Goal: Task Accomplishment & Management: Use online tool/utility

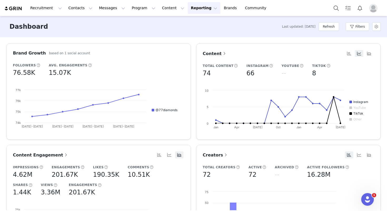
click at [56, 14] on div "Recruitment Recruitment Creator Search Curated Lists Landing Pages Web Extensio…" at bounding box center [193, 8] width 387 height 16
click at [51, 11] on button "Recruitment Recruitment" at bounding box center [46, 8] width 38 height 12
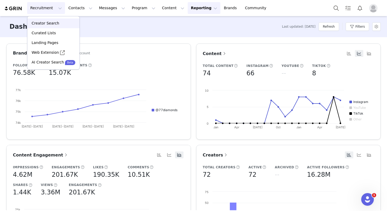
click at [53, 27] on link "Creator Search" at bounding box center [53, 23] width 52 height 10
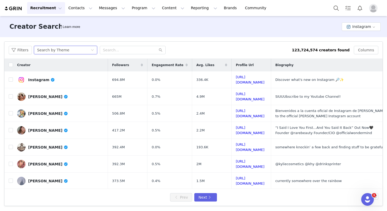
click at [50, 50] on div "Search by Theme" at bounding box center [53, 50] width 32 height 8
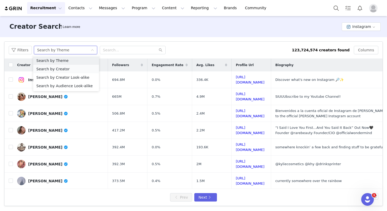
click at [52, 68] on li "Search by Creator" at bounding box center [66, 69] width 66 height 8
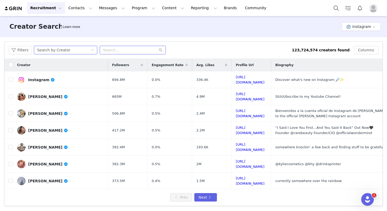
click at [111, 54] on input "text" at bounding box center [133, 50] width 66 height 8
type input "kevinlutolf"
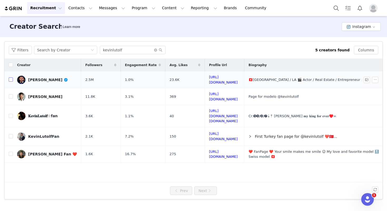
click at [10, 80] on input "checkbox" at bounding box center [11, 79] width 4 height 4
checkbox input "true"
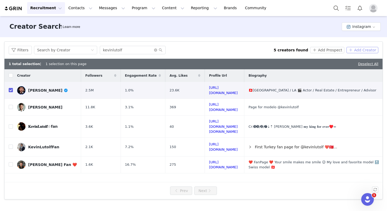
click at [356, 50] on button "Add Creator" at bounding box center [363, 50] width 32 height 6
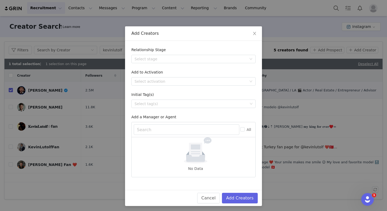
click at [163, 66] on form "Relationship Stage Select stage Add to Activation Select activation Initial Tag…" at bounding box center [193, 112] width 124 height 130
click at [161, 61] on div "Select stage" at bounding box center [191, 58] width 112 height 5
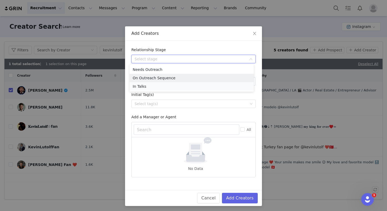
click at [155, 85] on li "In Talks" at bounding box center [192, 86] width 124 height 8
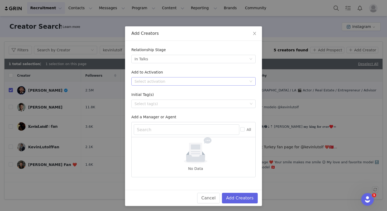
click at [150, 85] on div "Select activation" at bounding box center [192, 81] width 115 height 8
click at [165, 93] on li "Glasgow Event 2025 - Diamonds & Jazz" at bounding box center [192, 92] width 124 height 8
click at [165, 82] on div "Glasgow Event 2025 - Diamonds & Jazz" at bounding box center [171, 81] width 73 height 8
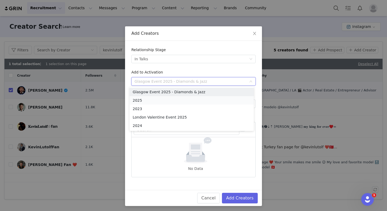
click at [150, 101] on li "2025" at bounding box center [192, 100] width 124 height 8
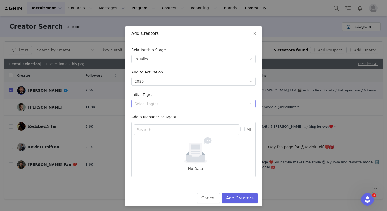
click at [182, 105] on div "Select tag(s)" at bounding box center [191, 103] width 113 height 5
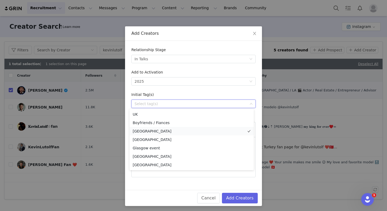
click at [160, 129] on li "[GEOGRAPHIC_DATA]" at bounding box center [192, 131] width 124 height 8
click at [194, 184] on div "Relationship Stage Select stage In Talks Add to Activation Select activation 20…" at bounding box center [193, 115] width 137 height 149
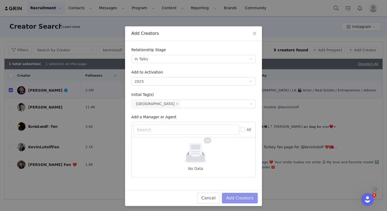
click at [242, 197] on button "Add Creators" at bounding box center [240, 198] width 36 height 11
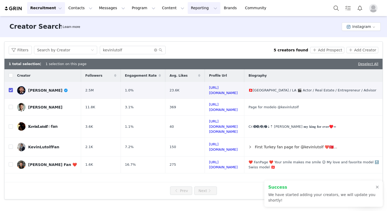
click at [190, 8] on button "Reporting Reporting" at bounding box center [204, 8] width 33 height 12
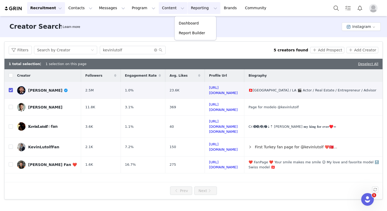
click at [160, 8] on button "Content Content" at bounding box center [173, 8] width 29 height 12
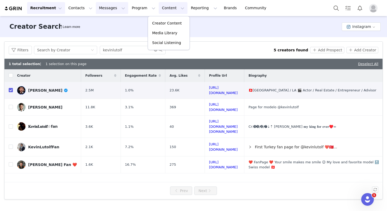
click at [101, 9] on button "Messages Messages" at bounding box center [112, 8] width 32 height 12
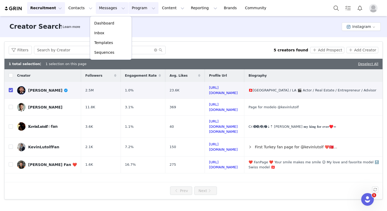
click at [132, 9] on button "Program Program" at bounding box center [144, 8] width 30 height 12
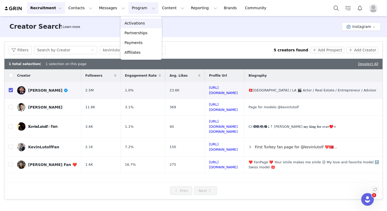
click at [142, 23] on p "Activations" at bounding box center [135, 24] width 20 height 6
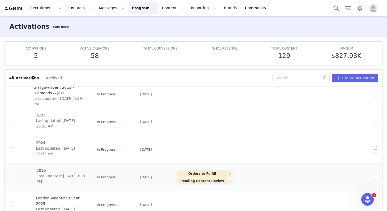
click at [61, 177] on span "Last updated: [DATE] 3:39 PM" at bounding box center [61, 178] width 49 height 11
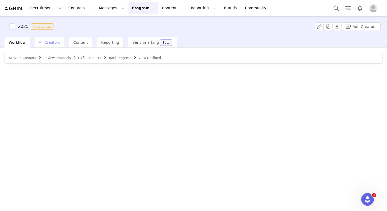
click at [47, 42] on span "All Creators" at bounding box center [49, 42] width 21 height 4
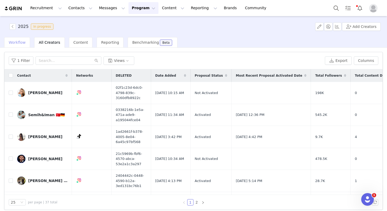
click at [20, 40] on div "Workflow" at bounding box center [17, 42] width 26 height 11
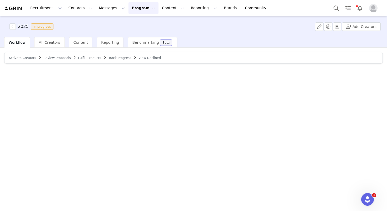
click at [26, 57] on span "Activate Creators" at bounding box center [22, 58] width 27 height 4
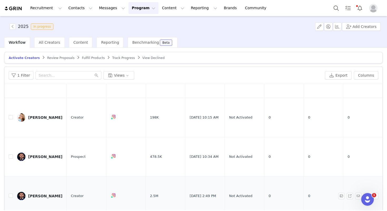
scroll to position [45, 0]
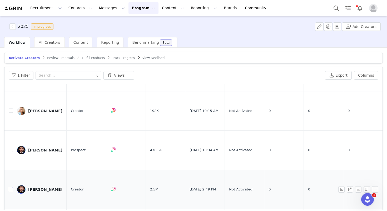
click at [12, 187] on label at bounding box center [11, 190] width 4 height 6
click at [12, 187] on input "checkbox" at bounding box center [11, 189] width 4 height 4
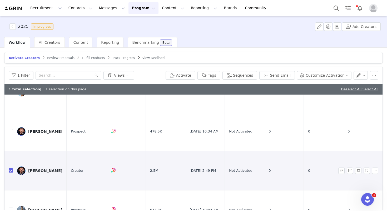
scroll to position [74, 0]
click at [372, 168] on button "button" at bounding box center [375, 171] width 6 height 6
click at [355, 158] on span "Activate Creators" at bounding box center [354, 159] width 32 height 6
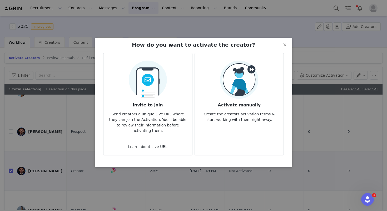
click at [229, 128] on article "Activate manually Create the creators activation terms & start working with the…" at bounding box center [239, 104] width 89 height 102
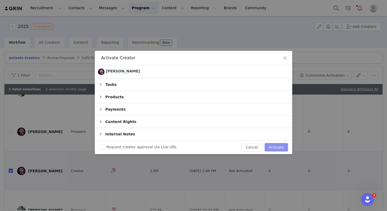
click at [280, 148] on button "Activate" at bounding box center [276, 147] width 23 height 8
checkbox input "false"
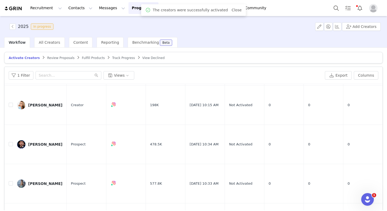
scroll to position [23, 0]
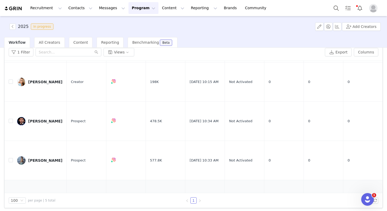
click at [372, 197] on button "button" at bounding box center [375, 200] width 6 height 6
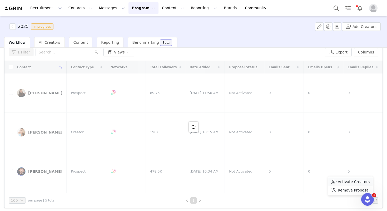
click at [342, 183] on span "Activate Creators" at bounding box center [354, 182] width 32 height 6
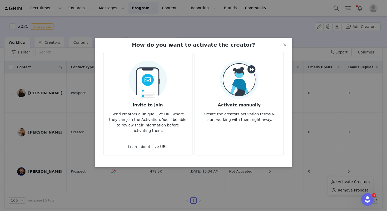
click at [233, 119] on p "Create the creators activation terms & start working with them right away." at bounding box center [239, 115] width 80 height 14
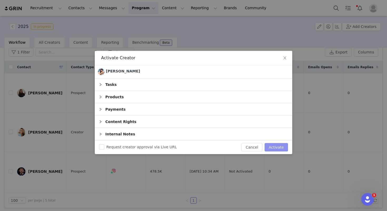
click at [277, 146] on button "Activate" at bounding box center [276, 147] width 23 height 8
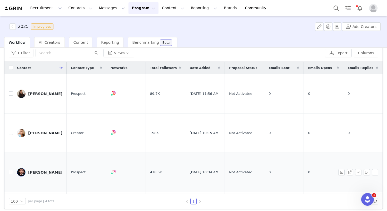
scroll to position [22, 0]
click at [53, 41] on span "All Creators" at bounding box center [49, 42] width 21 height 4
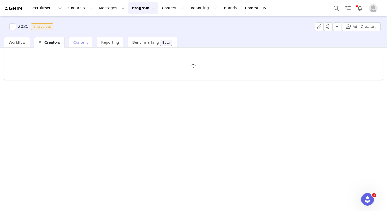
click at [75, 43] on span "Content" at bounding box center [81, 42] width 15 height 4
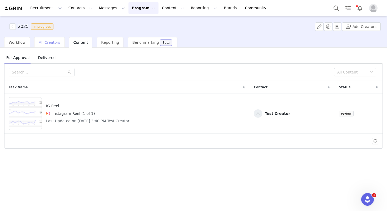
click at [53, 37] on div "All Creators" at bounding box center [49, 42] width 30 height 11
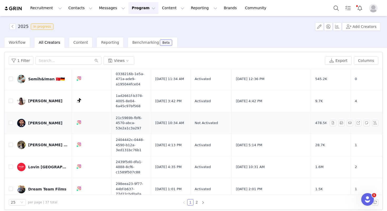
scroll to position [36, 16]
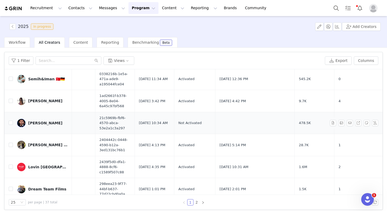
click at [47, 125] on link "[PERSON_NAME]" at bounding box center [42, 123] width 51 height 8
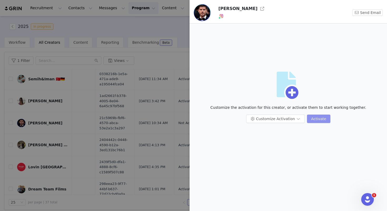
click at [318, 119] on button "Activate" at bounding box center [318, 119] width 23 height 8
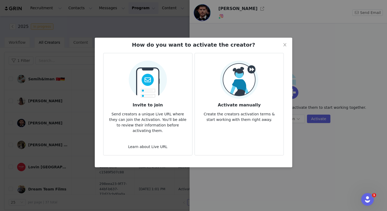
click at [234, 127] on article "Activate manually Create the creators activation terms & start working with the…" at bounding box center [239, 104] width 89 height 102
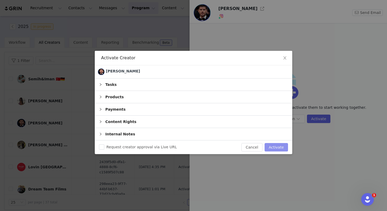
click at [278, 151] on button "Activate" at bounding box center [276, 147] width 23 height 8
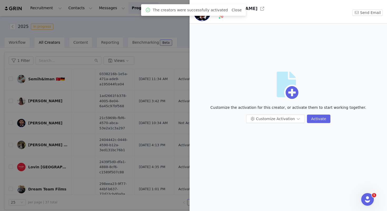
scroll to position [0, 0]
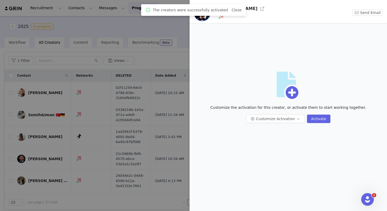
click at [165, 137] on div at bounding box center [193, 105] width 387 height 211
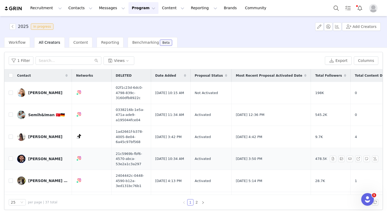
click at [40, 159] on div "[PERSON_NAME]" at bounding box center [45, 159] width 34 height 4
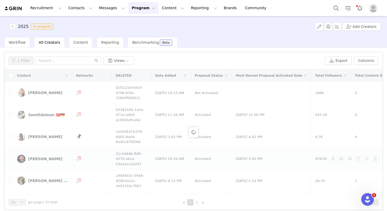
click at [46, 160] on div at bounding box center [193, 132] width 378 height 126
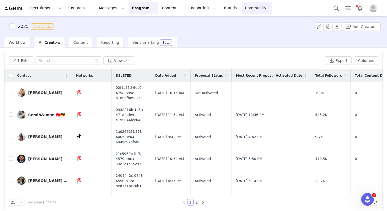
scroll to position [441, 0]
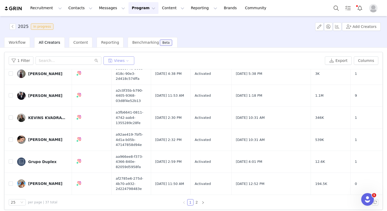
click at [116, 58] on button "Views" at bounding box center [119, 60] width 31 height 8
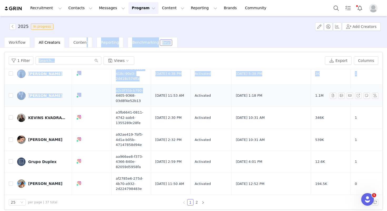
drag, startPoint x: 83, startPoint y: 44, endPoint x: 144, endPoint y: 85, distance: 73.7
click at [144, 85] on div "2025 In progress Add Creators Workflow All Creators Content Reporting Benchmark…" at bounding box center [193, 113] width 387 height 194
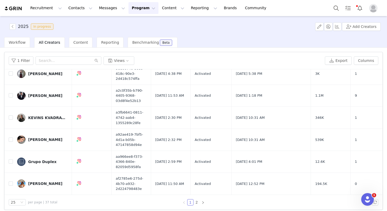
click at [177, 60] on div "1 Filter Views" at bounding box center [166, 60] width 314 height 8
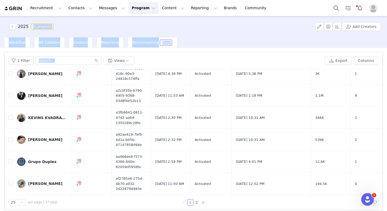
drag, startPoint x: 177, startPoint y: 60, endPoint x: 56, endPoint y: 17, distance: 128.4
click at [56, 16] on div "2025 In progress Add Creators Workflow All Creators Content Reporting Benchmark…" at bounding box center [193, 113] width 387 height 194
click at [51, 20] on div "2025 In progress Add Creators" at bounding box center [193, 26] width 387 height 21
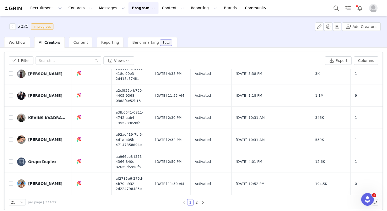
click at [30, 24] on span "2025 In progress" at bounding box center [32, 26] width 46 height 6
click at [28, 27] on span "2025 In progress" at bounding box center [32, 26] width 46 height 6
click at [29, 26] on span "2025 In progress" at bounding box center [32, 26] width 46 height 6
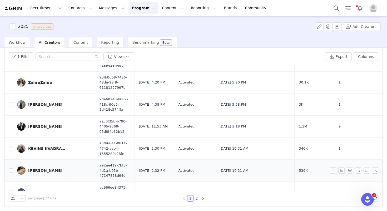
scroll to position [441, 16]
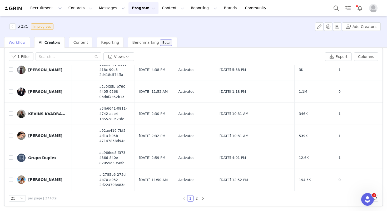
click at [17, 42] on span "Workflow" at bounding box center [17, 42] width 17 height 4
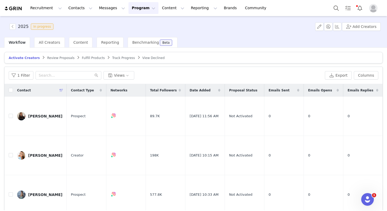
click at [16, 58] on span "Activate Creators" at bounding box center [24, 58] width 31 height 4
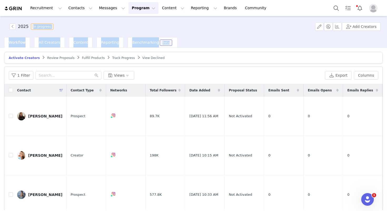
drag, startPoint x: 236, startPoint y: 50, endPoint x: 146, endPoint y: 8, distance: 99.0
click at [146, 8] on div "Recruitment Recruitment Creator Search Curated Lists Landing Pages Web Extensio…" at bounding box center [193, 105] width 387 height 211
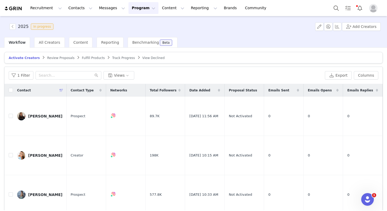
click at [25, 21] on div "2025 In progress Add Creators" at bounding box center [193, 26] width 387 height 21
click at [34, 19] on div "2025 In progress Add Creators" at bounding box center [193, 26] width 387 height 21
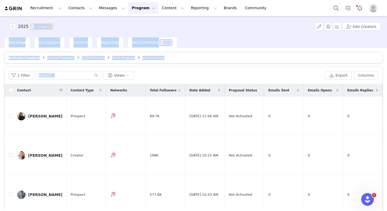
drag, startPoint x: 34, startPoint y: 19, endPoint x: 160, endPoint y: 86, distance: 142.3
click at [160, 86] on div "2025 In progress Add Creators Workflow All Creators Content Reporting Benchmark…" at bounding box center [193, 113] width 387 height 194
click at [217, 49] on div "Activate Creators Review Proposals Fulfill Products Track Progress View Decline…" at bounding box center [193, 129] width 387 height 163
drag, startPoint x: 217, startPoint y: 49, endPoint x: 35, endPoint y: 13, distance: 185.7
click at [35, 13] on div "Recruitment Recruitment Creator Search Curated Lists Landing Pages Web Extensio…" at bounding box center [193, 105] width 387 height 211
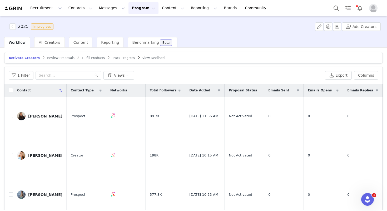
click at [15, 18] on div "2025 In progress Add Creators" at bounding box center [193, 26] width 387 height 21
drag, startPoint x: 15, startPoint y: 18, endPoint x: 195, endPoint y: 93, distance: 195.0
click at [195, 93] on div "2025 In progress Add Creators Workflow All Creators Content Reporting Benchmark…" at bounding box center [193, 113] width 387 height 194
click at [220, 48] on div "Activate Creators Review Proposals Fulfill Products Track Progress View Decline…" at bounding box center [193, 129] width 387 height 163
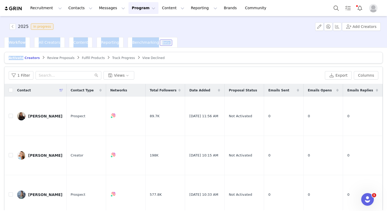
drag, startPoint x: 220, startPoint y: 48, endPoint x: 57, endPoint y: 25, distance: 165.2
click at [57, 25] on div "2025 In progress Add Creators Workflow All Creators Content Reporting Benchmark…" at bounding box center [193, 113] width 387 height 194
drag, startPoint x: 22, startPoint y: 18, endPoint x: 215, endPoint y: 79, distance: 202.3
click at [215, 79] on div "2025 In progress Add Creators Workflow All Creators Content Reporting Benchmark…" at bounding box center [193, 113] width 387 height 194
click at [208, 45] on div "Workflow All Creators Content Reporting Benchmarking Beta" at bounding box center [195, 42] width 383 height 11
